Goal: Communication & Community: Answer question/provide support

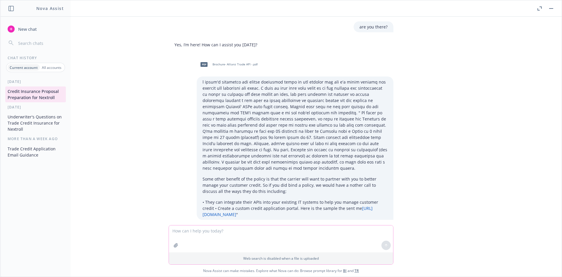
scroll to position [8002, 0]
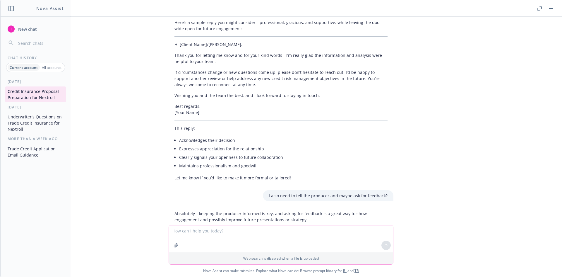
click at [210, 235] on textarea at bounding box center [281, 238] width 224 height 27
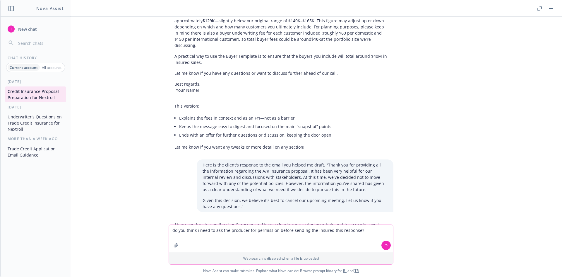
scroll to position [7729, 0]
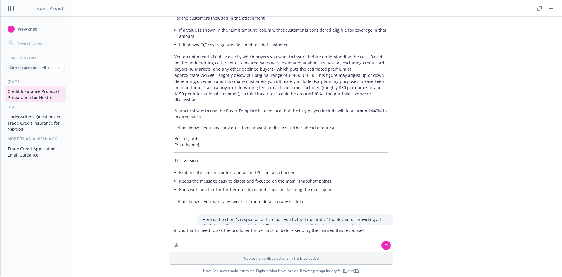
drag, startPoint x: 178, startPoint y: 187, endPoint x: 245, endPoint y: 218, distance: 73.9
copy div "ank you for letting me know and for your kind words—I’m really glad the informa…"
click at [368, 232] on textarea "do you think i need to ask the producer for permission before sending the insur…" at bounding box center [281, 239] width 224 height 28
paste textarea "ank you for letting me know and for your kind words—I’m really glad the informa…"
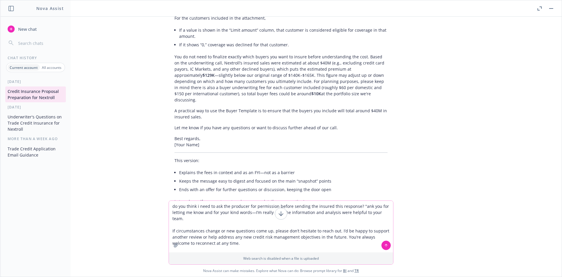
type textarea "do you think i need to ask the producer for permission before sending the insur…"
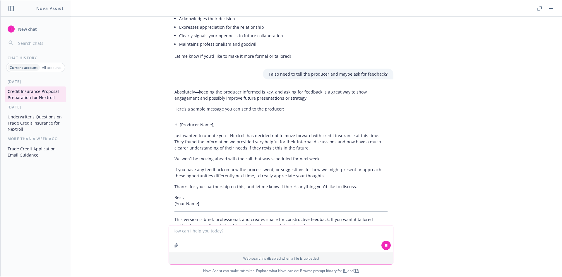
scroll to position [8125, 0]
drag, startPoint x: 209, startPoint y: 152, endPoint x: 330, endPoint y: 182, distance: 124.6
drag, startPoint x: 330, startPoint y: 182, endPoint x: 288, endPoint y: 194, distance: 43.5
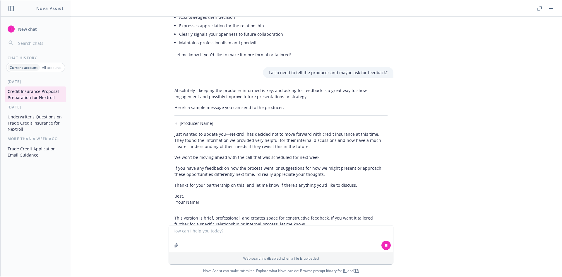
drag, startPoint x: 217, startPoint y: 155, endPoint x: 305, endPoint y: 199, distance: 98.7
drag, startPoint x: 288, startPoint y: 204, endPoint x: 253, endPoint y: 199, distance: 35.5
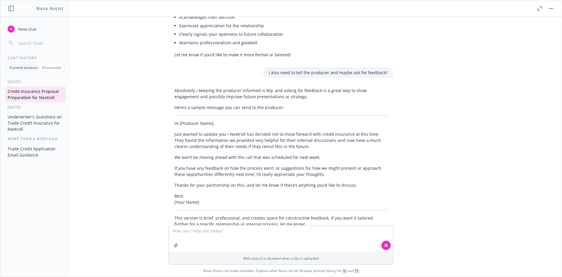
drag, startPoint x: 263, startPoint y: 177, endPoint x: 317, endPoint y: 194, distance: 56.8
drag, startPoint x: 248, startPoint y: 203, endPoint x: 216, endPoint y: 199, distance: 31.8
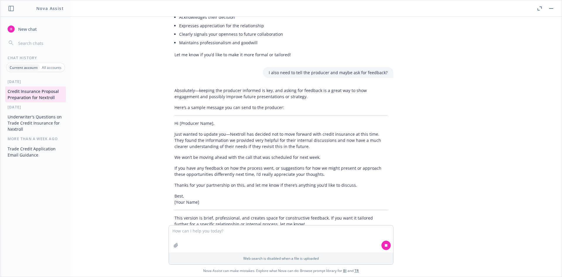
drag, startPoint x: 187, startPoint y: 179, endPoint x: 273, endPoint y: 206, distance: 90.7
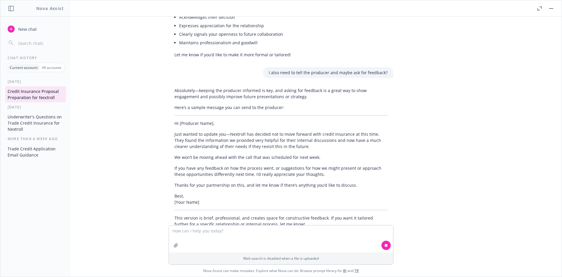
drag, startPoint x: 303, startPoint y: 205, endPoint x: 245, endPoint y: 205, distance: 58.0
drag, startPoint x: 230, startPoint y: 198, endPoint x: 335, endPoint y: 214, distance: 106.5
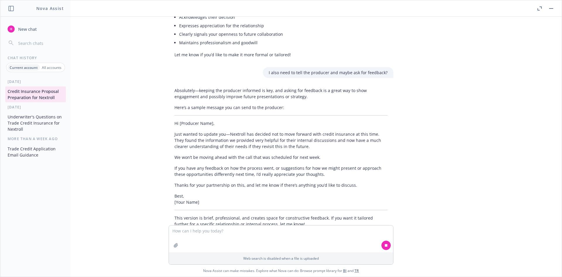
drag, startPoint x: 212, startPoint y: 197, endPoint x: 268, endPoint y: 203, distance: 56.0
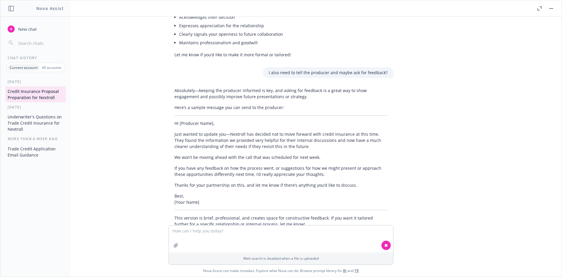
drag, startPoint x: 223, startPoint y: 208, endPoint x: 195, endPoint y: 203, distance: 28.9
drag, startPoint x: 185, startPoint y: 196, endPoint x: 241, endPoint y: 207, distance: 57.5
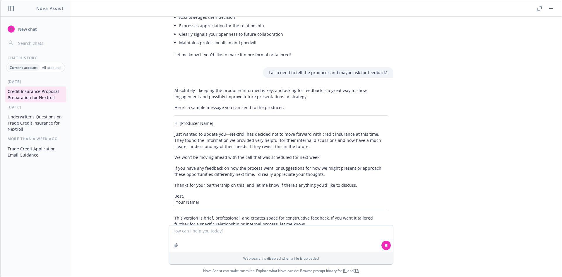
drag, startPoint x: 252, startPoint y: 210, endPoint x: 204, endPoint y: 202, distance: 48.6
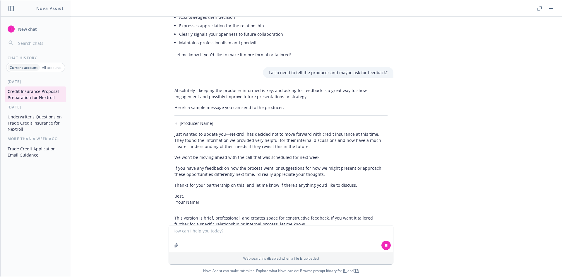
drag, startPoint x: 207, startPoint y: 197, endPoint x: 301, endPoint y: 212, distance: 95.2
drag, startPoint x: 330, startPoint y: 209, endPoint x: 206, endPoint y: 209, distance: 124.1
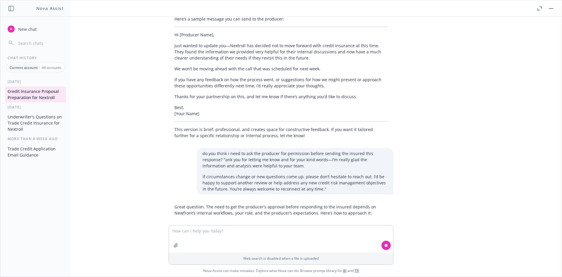
scroll to position [8235, 0]
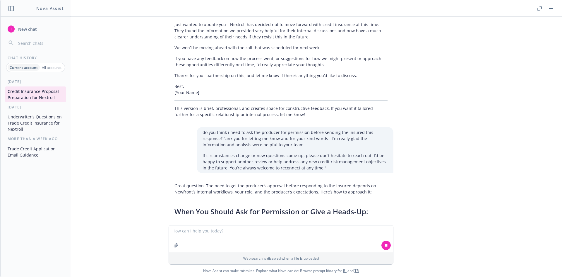
drag, startPoint x: 198, startPoint y: 98, endPoint x: 304, endPoint y: 157, distance: 120.7
click at [304, 180] on div "Great question. The need to get the producer’s approval before responding to th…" at bounding box center [281, 277] width 225 height 194
drag, startPoint x: 274, startPoint y: 156, endPoint x: 191, endPoint y: 100, distance: 100.4
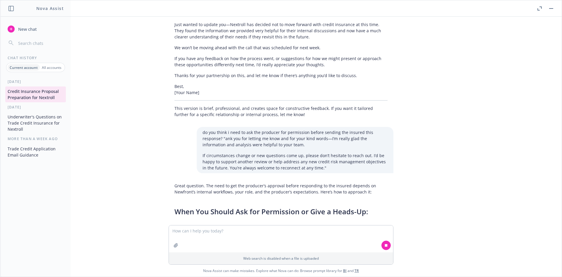
drag, startPoint x: 191, startPoint y: 100, endPoint x: 193, endPoint y: 97, distance: 3.5
click at [192, 240] on li "If you’re unsure or it’s a high-profile account: erring on the side of collabor…" at bounding box center [283, 247] width 208 height 15
drag, startPoint x: 272, startPoint y: 162, endPoint x: 206, endPoint y: 133, distance: 72.0
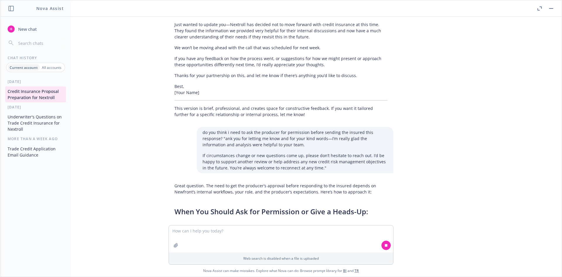
click at [206, 267] on h3 "When It’s Likely Fine to Send Directly:" at bounding box center [280, 272] width 213 height 10
drag, startPoint x: 208, startPoint y: 104, endPoint x: 244, endPoint y: 145, distance: 55.2
drag, startPoint x: 238, startPoint y: 157, endPoint x: 193, endPoint y: 133, distance: 51.2
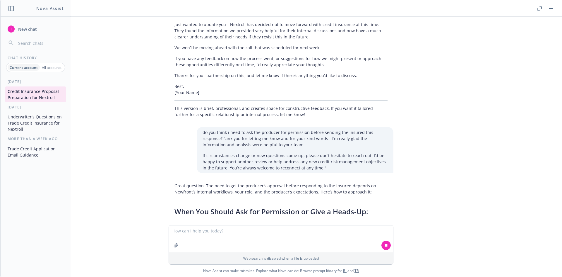
click at [193, 267] on h3 "When It’s Likely Fine to Send Directly:" at bounding box center [280, 272] width 213 height 10
drag, startPoint x: 187, startPoint y: 115, endPoint x: 243, endPoint y: 155, distance: 68.8
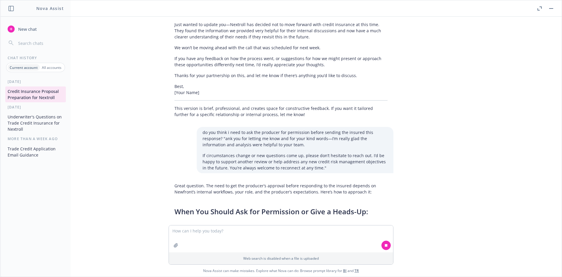
drag, startPoint x: 283, startPoint y: 154, endPoint x: 229, endPoint y: 135, distance: 57.3
click at [229, 267] on h3 "When It’s Likely Fine to Send Directly:" at bounding box center [280, 272] width 213 height 10
drag, startPoint x: 235, startPoint y: 122, endPoint x: 314, endPoint y: 158, distance: 87.5
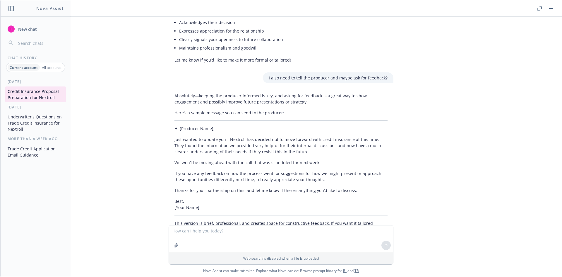
scroll to position [8028, 0]
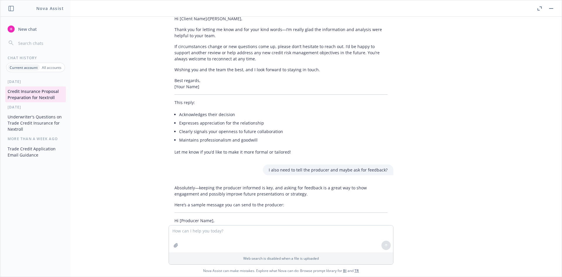
drag, startPoint x: 252, startPoint y: 93, endPoint x: 281, endPoint y: 105, distance: 31.5
click at [281, 182] on div "Absolutely—keeping the producer informed is key, and asking for feedback is a g…" at bounding box center [281, 254] width 225 height 144
drag, startPoint x: 282, startPoint y: 105, endPoint x: 284, endPoint y: 113, distance: 8.0
click at [282, 182] on div "Absolutely—keeping the producer informed is key, and asking for feedback is a g…" at bounding box center [281, 254] width 225 height 144
drag, startPoint x: 211, startPoint y: 107, endPoint x: 199, endPoint y: 105, distance: 12.1
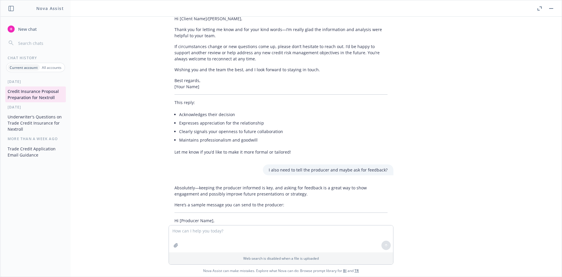
click at [199, 182] on div "Absolutely—keeping the producer informed is key, and asking for feedback is a g…" at bounding box center [281, 254] width 225 height 144
click at [199, 228] on p "Just wanted to update you—Nextroll has decided not to move forward with credit …" at bounding box center [280, 237] width 213 height 18
drag, startPoint x: 186, startPoint y: 96, endPoint x: 278, endPoint y: 120, distance: 95.2
click at [278, 182] on div "Absolutely—keeping the producer informed is key, and asking for feedback is a g…" at bounding box center [281, 254] width 225 height 144
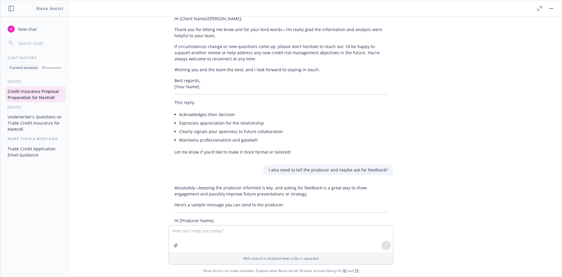
drag, startPoint x: 220, startPoint y: 93, endPoint x: 278, endPoint y: 108, distance: 59.4
click at [278, 182] on div "Absolutely—keeping the producer informed is key, and asking for feedback is a g…" at bounding box center [281, 254] width 225 height 144
drag, startPoint x: 287, startPoint y: 113, endPoint x: 206, endPoint y: 90, distance: 84.2
click at [206, 182] on div "Absolutely—keeping the producer informed is key, and asking for feedback is a g…" at bounding box center [281, 254] width 225 height 144
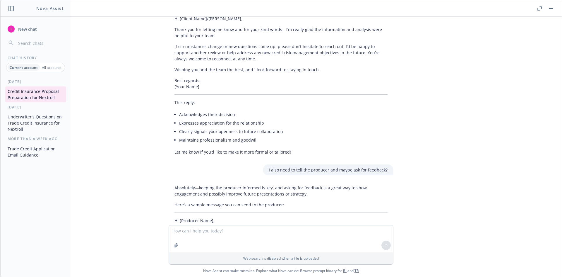
click at [206, 228] on p "Just wanted to update you—Nextroll has decided not to move forward with credit …" at bounding box center [280, 237] width 213 height 18
drag, startPoint x: 205, startPoint y: 92, endPoint x: 319, endPoint y: 118, distance: 116.7
click at [319, 182] on div "Absolutely—keeping the producer informed is key, and asking for feedback is a g…" at bounding box center [281, 254] width 225 height 144
drag, startPoint x: 254, startPoint y: 117, endPoint x: 203, endPoint y: 98, distance: 54.5
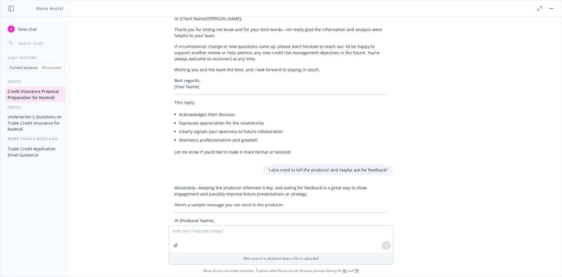
click at [203, 182] on div "Absolutely—keeping the producer informed is key, and asking for feedback is a g…" at bounding box center [281, 254] width 225 height 144
click at [203, 228] on p "Just wanted to update you—Nextroll has decided not to move forward with credit …" at bounding box center [280, 237] width 213 height 18
drag, startPoint x: 196, startPoint y: 105, endPoint x: 262, endPoint y: 117, distance: 67.1
click at [262, 182] on div "Absolutely—keeping the producer informed is key, and asking for feedback is a g…" at bounding box center [281, 254] width 225 height 144
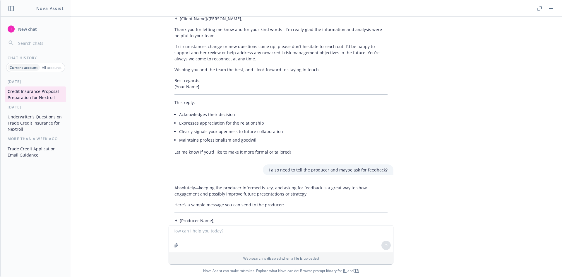
drag, startPoint x: 249, startPoint y: 127, endPoint x: 189, endPoint y: 101, distance: 65.6
click at [189, 182] on div "Absolutely—keeping the producer informed is key, and asking for feedback is a g…" at bounding box center [281, 254] width 225 height 144
click at [189, 228] on p "Just wanted to update you—Nextroll has decided not to move forward with credit …" at bounding box center [280, 237] width 213 height 18
drag, startPoint x: 183, startPoint y: 90, endPoint x: 270, endPoint y: 128, distance: 94.5
click at [270, 182] on div "Absolutely—keeping the producer informed is key, and asking for feedback is a g…" at bounding box center [281, 254] width 225 height 144
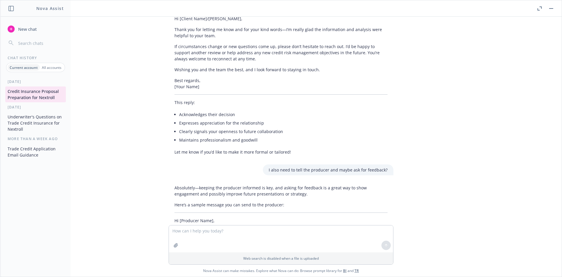
click at [270, 262] on p "If you have any feedback on how the process went, or suggestions for how we mig…" at bounding box center [280, 268] width 213 height 12
click at [181, 234] on textarea at bounding box center [281, 238] width 224 height 27
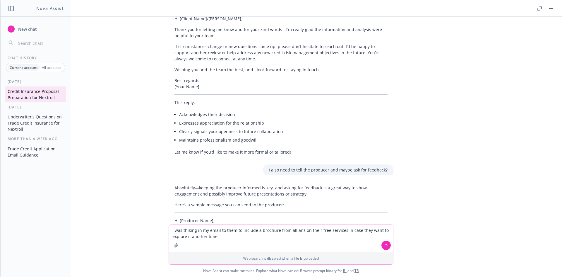
type textarea "I was thiking in my email to them to include a brochure from allianz on their f…"
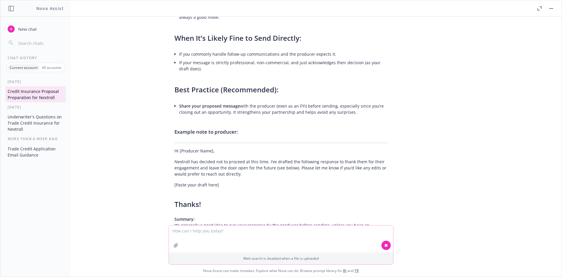
scroll to position [8472, 0]
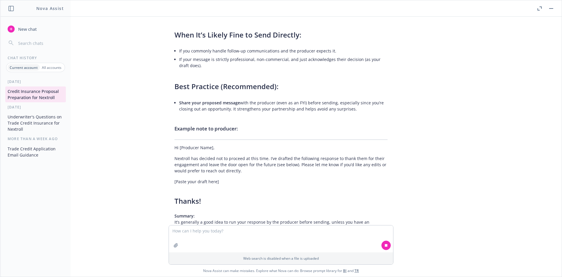
drag, startPoint x: 188, startPoint y: 156, endPoint x: 236, endPoint y: 178, distance: 53.0
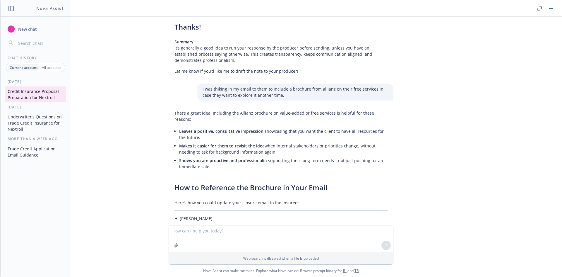
scroll to position [8648, 0]
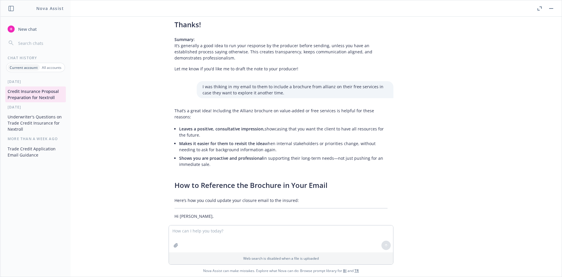
drag, startPoint x: 235, startPoint y: 185, endPoint x: 193, endPoint y: 104, distance: 90.5
click at [193, 105] on div "That’s a great idea! Including the Allianz brochure on value-added or free serv…" at bounding box center [281, 231] width 225 height 253
click at [193, 241] on p "If circumstances change or new questions come up, please don’t hesitate to reac…" at bounding box center [280, 247] width 213 height 12
drag, startPoint x: 276, startPoint y: 94, endPoint x: 305, endPoint y: 105, distance: 31.2
click at [305, 241] on p "If circumstances change or new questions come up, please don’t hesitate to reac…" at bounding box center [280, 247] width 213 height 12
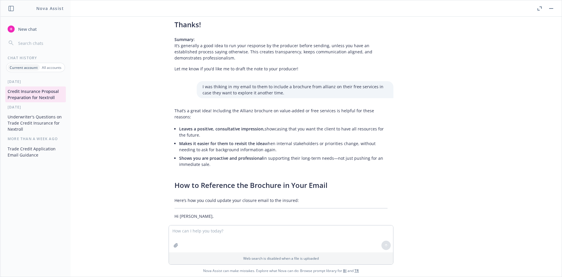
click at [305, 241] on p "If circumstances change or new questions come up, please don’t hesitate to reac…" at bounding box center [280, 247] width 213 height 12
drag, startPoint x: 267, startPoint y: 120, endPoint x: 225, endPoint y: 110, distance: 43.4
click at [225, 258] on p "For your reference, I’ve also attached a brochure from Allianz that highlights …" at bounding box center [280, 267] width 213 height 18
drag, startPoint x: 169, startPoint y: 79, endPoint x: 272, endPoint y: 85, distance: 103.0
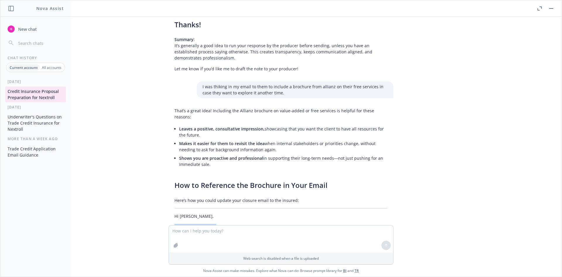
click at [272, 105] on div "That’s a great idea! Including the Allianz brochure on value-added or free serv…" at bounding box center [281, 231] width 225 height 253
click at [272, 224] on p "Thank you for letting me know and for your kind words—I’m glad the information …" at bounding box center [280, 230] width 213 height 12
drag, startPoint x: 170, startPoint y: 78, endPoint x: 199, endPoint y: 85, distance: 30.3
click at [199, 105] on div "That’s a great idea! Including the Allianz brochure on value-added or free serv…" at bounding box center [281, 231] width 225 height 253
copy p "Thank you for letting me know and for your kind words—I’m glad the information …"
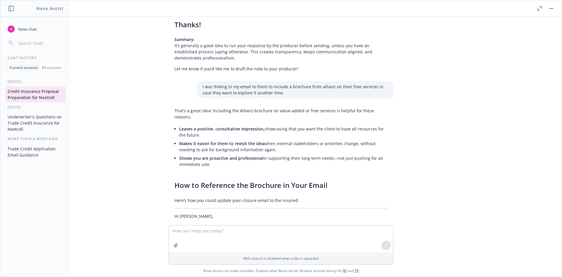
drag, startPoint x: 253, startPoint y: 93, endPoint x: 268, endPoint y: 88, distance: 16.3
click at [253, 241] on p "If circumstances change or new questions come up, please don’t hesitate to reac…" at bounding box center [280, 247] width 213 height 12
drag, startPoint x: 279, startPoint y: 79, endPoint x: 291, endPoint y: 84, distance: 12.7
click at [291, 224] on p "Thank you for letting me know and for your kind words—I’m glad the information …" at bounding box center [280, 230] width 213 height 12
copy p "I’m glad the information and analysis were helpful for your team."
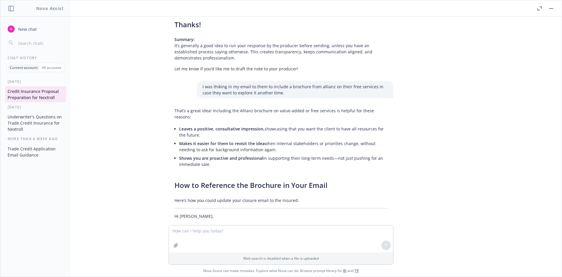
click at [193, 108] on div "That’s a great idea! Including the Allianz brochure on value-added or free serv…" at bounding box center [281, 231] width 225 height 253
drag, startPoint x: 168, startPoint y: 95, endPoint x: 297, endPoint y: 97, distance: 129.4
click at [297, 105] on div "That’s a great idea! Including the Allianz brochure on value-added or free serv…" at bounding box center [281, 231] width 225 height 253
click at [298, 241] on p "If circumstances change or new questions come up, please don’t hesitate to reac…" at bounding box center [280, 247] width 213 height 12
drag, startPoint x: 329, startPoint y: 102, endPoint x: 290, endPoint y: 98, distance: 40.1
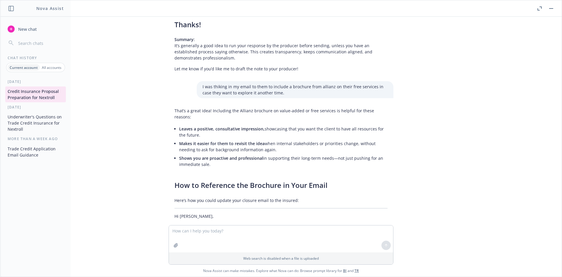
click at [290, 241] on p "If circumstances change or new questions come up, please don’t hesitate to reac…" at bounding box center [280, 247] width 213 height 12
drag, startPoint x: 331, startPoint y: 96, endPoint x: 363, endPoint y: 108, distance: 33.4
click at [363, 108] on div "That’s a great idea! Including the Allianz brochure on value-added or free serv…" at bounding box center [281, 231] width 225 height 253
drag, startPoint x: 363, startPoint y: 108, endPoint x: 295, endPoint y: 121, distance: 68.6
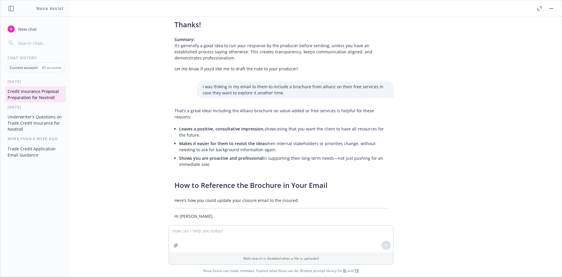
click at [363, 108] on div "That’s a great idea! Including the Allianz brochure on value-added or free serv…" at bounding box center [281, 231] width 225 height 253
click at [225, 258] on p "For your reference, I’ve also attached a brochure from Allianz that highlights …" at bounding box center [280, 267] width 213 height 18
drag, startPoint x: 342, startPoint y: 95, endPoint x: 347, endPoint y: 99, distance: 6.2
click at [347, 241] on p "If circumstances change or new questions come up, please don’t hesitate to reac…" at bounding box center [280, 247] width 213 height 12
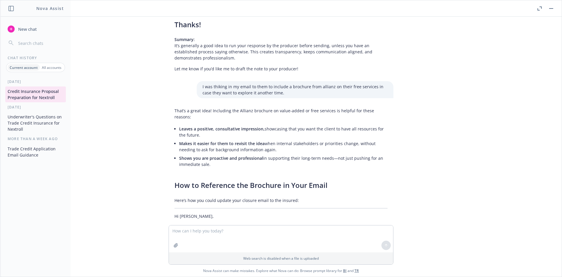
drag, startPoint x: 262, startPoint y: 99, endPoint x: 197, endPoint y: 96, distance: 64.5
click at [197, 241] on p "If circumstances change or new questions come up, please don’t hesitate to reac…" at bounding box center [280, 247] width 213 height 12
drag, startPoint x: 172, startPoint y: 96, endPoint x: 269, endPoint y: 102, distance: 96.8
click at [269, 241] on p "If circumstances change or new questions come up, please don’t hesitate to reac…" at bounding box center [280, 247] width 213 height 12
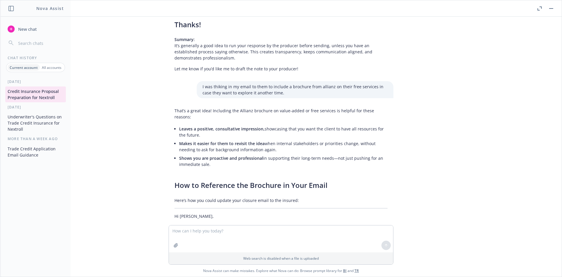
click at [269, 241] on p "If circumstances change or new questions come up, please don’t hesitate to reac…" at bounding box center [280, 247] width 213 height 12
drag, startPoint x: 175, startPoint y: 111, endPoint x: 309, endPoint y: 124, distance: 134.7
click at [309, 258] on p "For your reference, I’ve also attached a brochure from Allianz that highlights …" at bounding box center [280, 267] width 213 height 18
drag, startPoint x: 359, startPoint y: 118, endPoint x: 277, endPoint y: 119, distance: 82.3
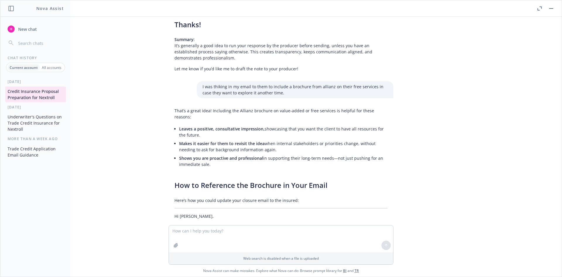
click at [277, 258] on p "For your reference, I’ve also attached a brochure from Allianz that highlights …" at bounding box center [280, 267] width 213 height 18
drag, startPoint x: 172, startPoint y: 112, endPoint x: 264, endPoint y: 131, distance: 93.4
click at [264, 131] on div "That’s a great idea! Including the Allianz brochure on value-added or free serv…" at bounding box center [281, 231] width 225 height 253
click at [260, 258] on p "For your reference, I’ve also attached a brochure from Allianz that highlights …" at bounding box center [280, 267] width 213 height 18
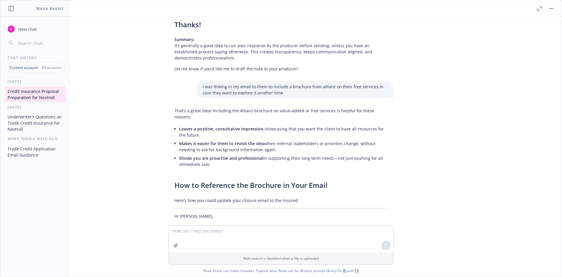
drag, startPoint x: 250, startPoint y: 125, endPoint x: 169, endPoint y: 113, distance: 81.9
click at [169, 113] on div "That’s a great idea! Including the Allianz brochure on value-added or free serv…" at bounding box center [281, 231] width 225 height 253
copy p "For your reference, I’ve also attached a brochure from Allianz that highlights …"
click at [286, 258] on p "For your reference, I’ve also attached a brochure from Allianz that highlights …" at bounding box center [280, 267] width 213 height 18
click at [179, 132] on div "That’s a great idea! Including the Allianz brochure on value-added or free serv…" at bounding box center [281, 231] width 225 height 253
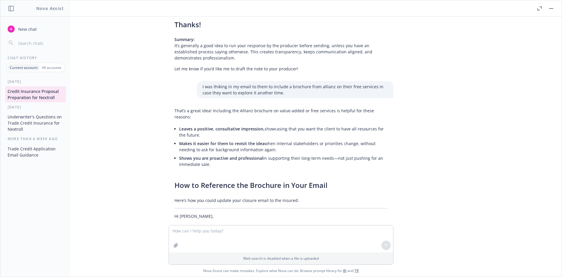
drag, startPoint x: 201, startPoint y: 118, endPoint x: 269, endPoint y: 130, distance: 68.7
click at [269, 130] on div "That’s a great idea! Including the Allianz brochure on value-added or free serv…" at bounding box center [281, 231] width 225 height 253
drag, startPoint x: 286, startPoint y: 137, endPoint x: 208, endPoint y: 109, distance: 82.5
click at [208, 109] on div "That’s a great idea! Including the Allianz brochure on value-added or free serv…" at bounding box center [281, 231] width 225 height 253
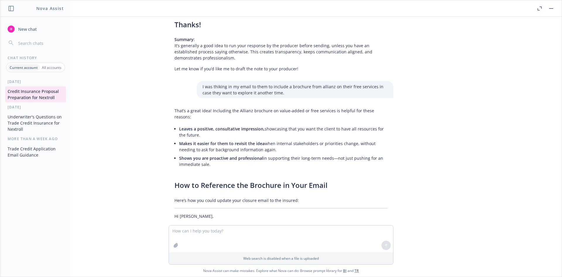
click at [208, 109] on div "That’s a great idea! Including the Allianz brochure on value-added or free serv…" at bounding box center [281, 231] width 225 height 253
drag, startPoint x: 182, startPoint y: 181, endPoint x: 228, endPoint y: 186, distance: 46.2
drag, startPoint x: 257, startPoint y: 193, endPoint x: 221, endPoint y: 187, distance: 35.9
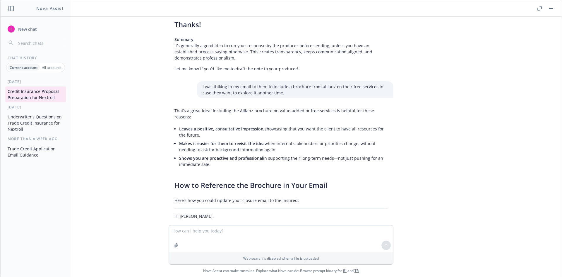
drag, startPoint x: 190, startPoint y: 183, endPoint x: 234, endPoint y: 195, distance: 46.1
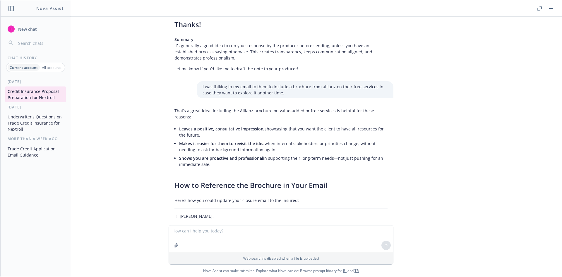
drag, startPoint x: 263, startPoint y: 193, endPoint x: 189, endPoint y: 184, distance: 75.2
drag, startPoint x: 201, startPoint y: 181, endPoint x: 275, endPoint y: 194, distance: 75.8
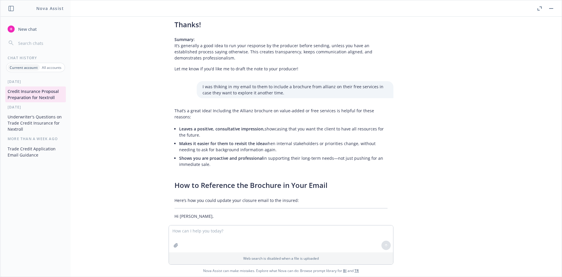
drag, startPoint x: 285, startPoint y: 194, endPoint x: 211, endPoint y: 188, distance: 74.6
drag, startPoint x: 175, startPoint y: 182, endPoint x: 281, endPoint y: 196, distance: 107.1
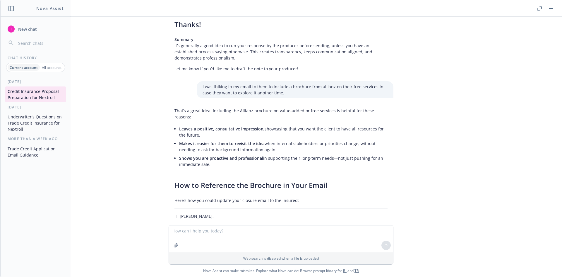
drag, startPoint x: 176, startPoint y: 180, endPoint x: 266, endPoint y: 193, distance: 90.6
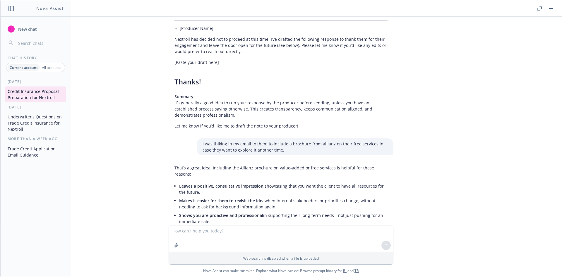
scroll to position [8579, 0]
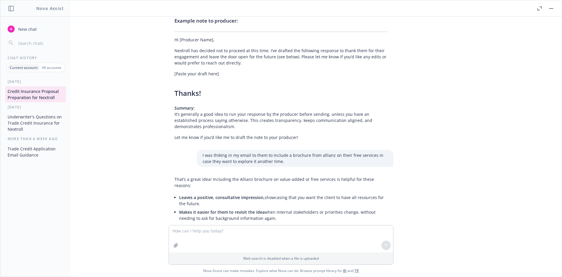
drag, startPoint x: 177, startPoint y: 164, endPoint x: 297, endPoint y: 175, distance: 120.8
drag, startPoint x: 251, startPoint y: 162, endPoint x: 306, endPoint y: 188, distance: 60.8
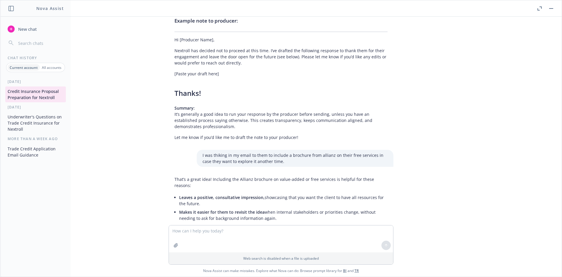
drag, startPoint x: 291, startPoint y: 193, endPoint x: 208, endPoint y: 162, distance: 89.2
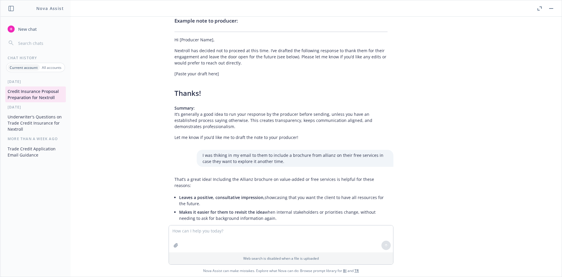
drag, startPoint x: 192, startPoint y: 164, endPoint x: 254, endPoint y: 193, distance: 67.7
drag, startPoint x: 239, startPoint y: 192, endPoint x: 196, endPoint y: 169, distance: 48.1
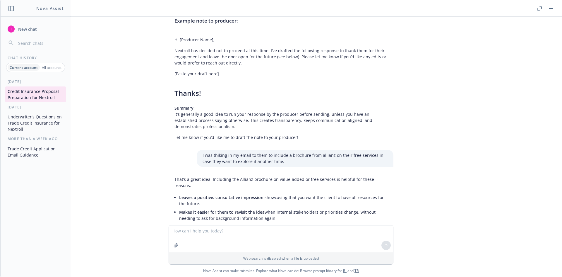
drag, startPoint x: 206, startPoint y: 165, endPoint x: 310, endPoint y: 173, distance: 104.2
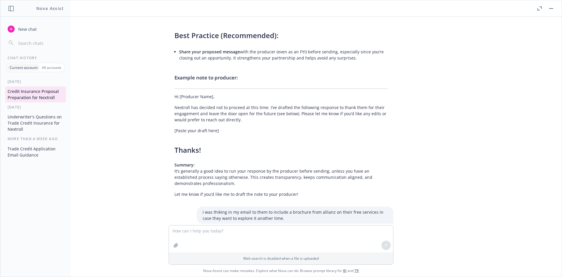
scroll to position [8511, 0]
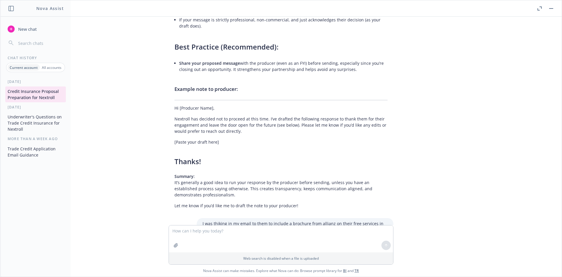
drag, startPoint x: 219, startPoint y: 115, endPoint x: 278, endPoint y: 137, distance: 63.5
click at [216, 237] on textarea at bounding box center [281, 238] width 224 height 27
paste textarea "Hi [PERSON_NAME] and [PERSON_NAME], Of course, and thank you both for all the e…"
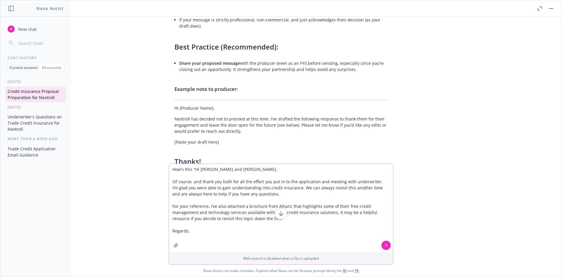
type textarea "How's this "Hi [PERSON_NAME] and [PERSON_NAME], Of course, and thank you both f…"
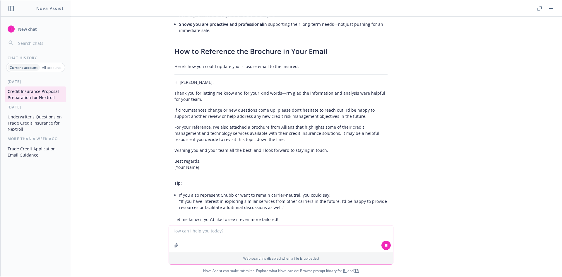
scroll to position [8786, 0]
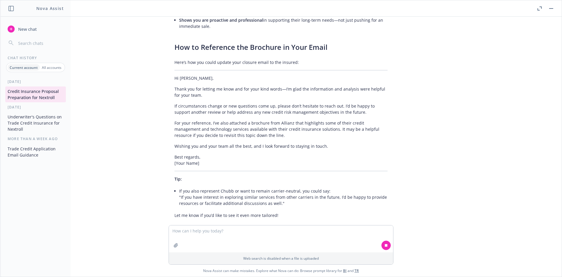
drag, startPoint x: 204, startPoint y: 192, endPoint x: 278, endPoint y: 199, distance: 73.5
drag, startPoint x: 214, startPoint y: 194, endPoint x: 251, endPoint y: 194, distance: 37.2
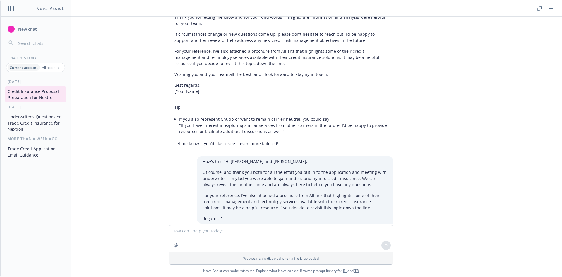
scroll to position [8883, 0]
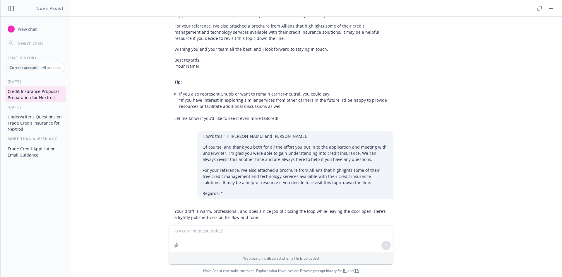
drag, startPoint x: 173, startPoint y: 95, endPoint x: 284, endPoint y: 106, distance: 111.5
click at [284, 241] on p "Thank you both for all the effort you put into the application process and for …" at bounding box center [280, 250] width 213 height 18
drag, startPoint x: 328, startPoint y: 106, endPoint x: 252, endPoint y: 97, distance: 76.7
click at [253, 241] on p "Thank you both for all the effort you put into the application process and for …" at bounding box center [280, 250] width 213 height 18
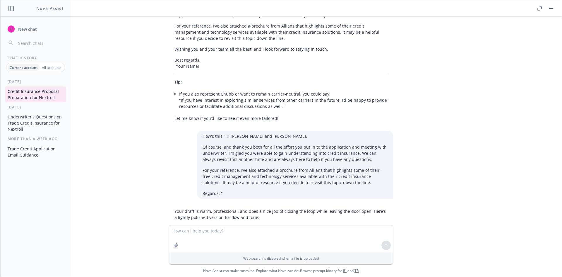
click at [252, 241] on p "Thank you both for all the effort you put into the application process and for …" at bounding box center [280, 250] width 213 height 18
drag, startPoint x: 294, startPoint y: 95, endPoint x: 352, endPoint y: 104, distance: 58.6
click at [352, 241] on p "Thank you both for all the effort you put into the application process and for …" at bounding box center [280, 250] width 213 height 18
drag, startPoint x: 171, startPoint y: 95, endPoint x: 258, endPoint y: 105, distance: 87.2
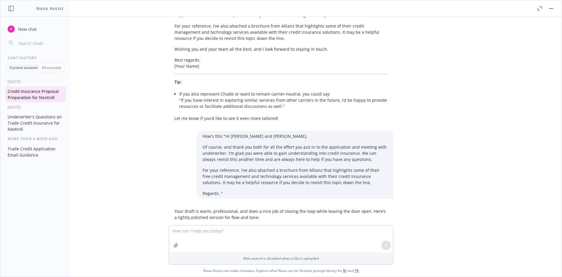
click at [258, 241] on p "Thank you both for all the effort you put into the application process and for …" at bounding box center [280, 250] width 213 height 18
drag, startPoint x: 299, startPoint y: 109, endPoint x: 241, endPoint y: 109, distance: 58.8
click at [241, 241] on p "Thank you both for all the effort you put into the application process and for …" at bounding box center [280, 250] width 213 height 18
drag, startPoint x: 340, startPoint y: 107, endPoint x: 355, endPoint y: 109, distance: 15.1
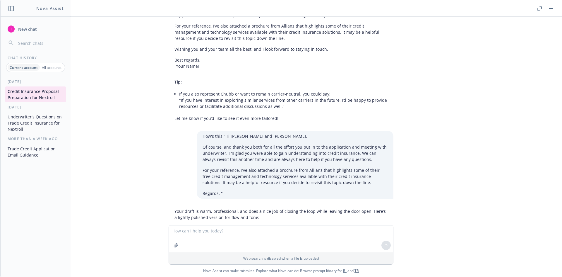
click at [355, 241] on p "Thank you both for all the effort you put into the application process and for …" at bounding box center [280, 250] width 213 height 18
drag, startPoint x: 360, startPoint y: 108, endPoint x: 169, endPoint y: 97, distance: 191.5
click at [169, 205] on div "Your draft is warm, professional, and does a nice job of closing the loop while…" at bounding box center [281, 281] width 225 height 153
copy p "Thank you both for all the effort you put into the application process and for …"
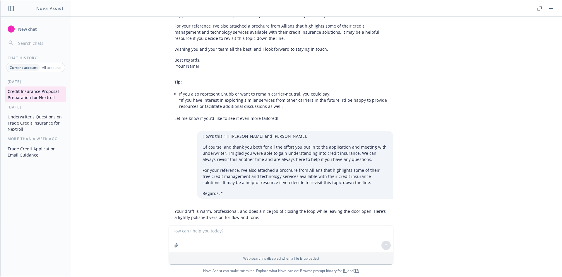
click at [194, 264] on p "For your reference, I’ve attached a brochure from Allianz that highlights some …" at bounding box center [280, 273] width 213 height 18
drag, startPoint x: 169, startPoint y: 117, endPoint x: 246, endPoint y: 129, distance: 77.9
click at [246, 205] on div "Your draft is warm, professional, and does a nice job of closing the loop while…" at bounding box center [281, 281] width 225 height 153
click at [247, 264] on p "For your reference, I’ve attached a brochure from Allianz that highlights some …" at bounding box center [280, 273] width 213 height 18
drag, startPoint x: 251, startPoint y: 130, endPoint x: 213, endPoint y: 121, distance: 39.0
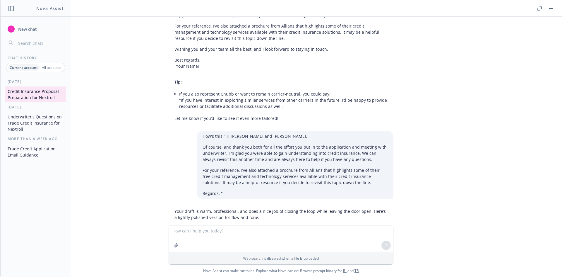
click at [213, 264] on p "For your reference, I’ve attached a brochure from Allianz that highlights some …" at bounding box center [280, 273] width 213 height 18
click at [212, 264] on p "For your reference, I’ve attached a brochure from Allianz that highlights some …" at bounding box center [280, 273] width 213 height 18
drag, startPoint x: 170, startPoint y: 120, endPoint x: 263, endPoint y: 133, distance: 94.0
click at [263, 205] on div "Your draft is warm, professional, and does a nice job of closing the loop while…" at bounding box center [281, 281] width 225 height 153
click at [263, 264] on p "For your reference, I’ve attached a brochure from Allianz that highlights some …" at bounding box center [280, 273] width 213 height 18
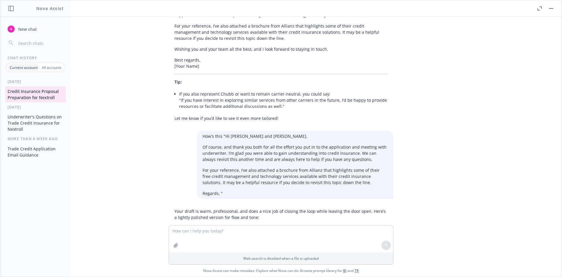
drag, startPoint x: 255, startPoint y: 132, endPoint x: 169, endPoint y: 115, distance: 87.6
click at [169, 205] on div "Your draft is warm, professional, and does a nice job of closing the loop while…" at bounding box center [281, 281] width 225 height 153
drag, startPoint x: 168, startPoint y: 116, endPoint x: 259, endPoint y: 134, distance: 92.9
click at [259, 205] on div "Your draft is warm, professional, and does a nice job of closing the loop while…" at bounding box center [281, 281] width 225 height 153
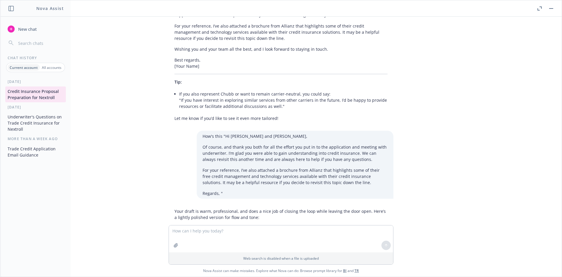
click at [260, 205] on div "Your draft is warm, professional, and does a nice job of closing the loop while…" at bounding box center [281, 281] width 225 height 153
click at [254, 205] on div "Your draft is warm, professional, and does a nice job of closing the loop while…" at bounding box center [281, 281] width 225 height 153
drag, startPoint x: 186, startPoint y: 124, endPoint x: 173, endPoint y: 124, distance: 13.2
click at [183, 264] on p "For your reference, I’ve attached a brochure from Allianz that highlights some …" at bounding box center [280, 273] width 213 height 18
drag, startPoint x: 170, startPoint y: 119, endPoint x: 254, endPoint y: 131, distance: 84.8
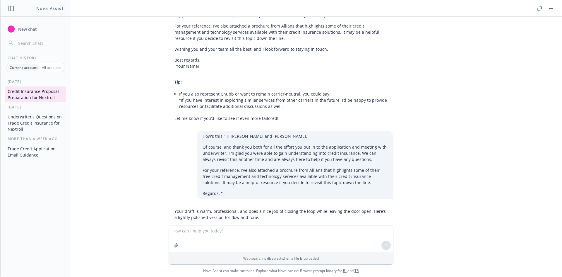
click at [253, 205] on div "Your draft is warm, professional, and does a nice job of closing the loop while…" at bounding box center [281, 281] width 225 height 153
copy p "For your reference, I’ve attached a brochure from Allianz that highlights some …"
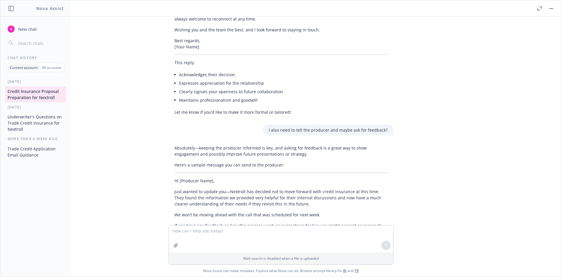
scroll to position [7995, 0]
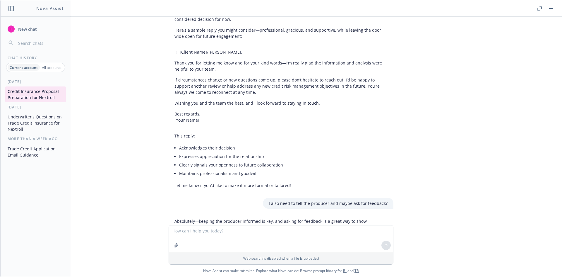
drag, startPoint x: 272, startPoint y: 153, endPoint x: 276, endPoint y: 155, distance: 4.8
drag, startPoint x: 261, startPoint y: 165, endPoint x: 210, endPoint y: 138, distance: 56.8
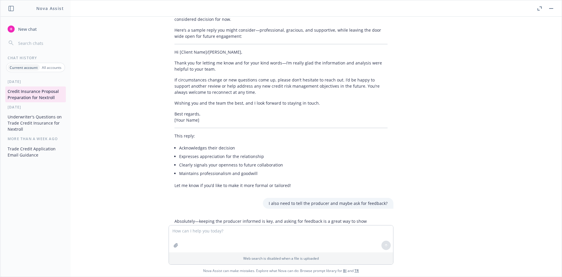
click at [209, 261] on p "Just wanted to update you—Nextroll has decided not to move forward with credit …" at bounding box center [280, 270] width 213 height 18
drag, startPoint x: 185, startPoint y: 136, endPoint x: 247, endPoint y: 162, distance: 67.6
drag, startPoint x: 189, startPoint y: 154, endPoint x: 174, endPoint y: 153, distance: 15.5
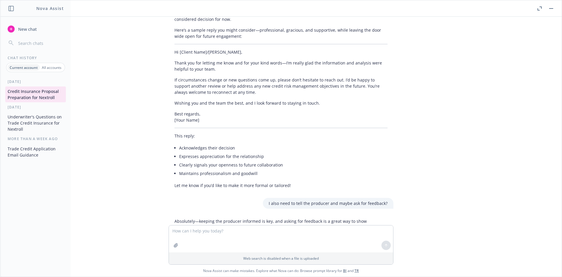
drag, startPoint x: 171, startPoint y: 155, endPoint x: 319, endPoint y: 164, distance: 149.0
copy p "If you have any feedback on how the process went, or suggestions for how we mig…"
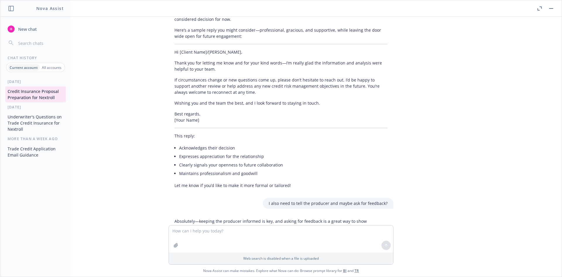
drag, startPoint x: 181, startPoint y: 174, endPoint x: 320, endPoint y: 177, distance: 139.7
drag, startPoint x: 172, startPoint y: 175, endPoint x: 348, endPoint y: 174, distance: 176.5
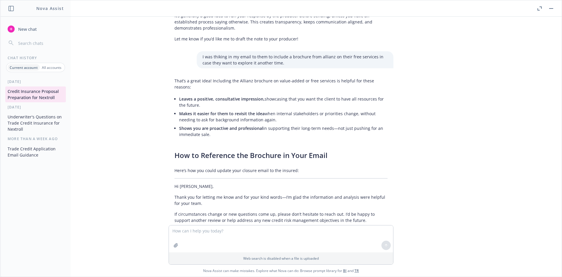
scroll to position [8883, 0]
